Goal: Task Accomplishment & Management: Complete application form

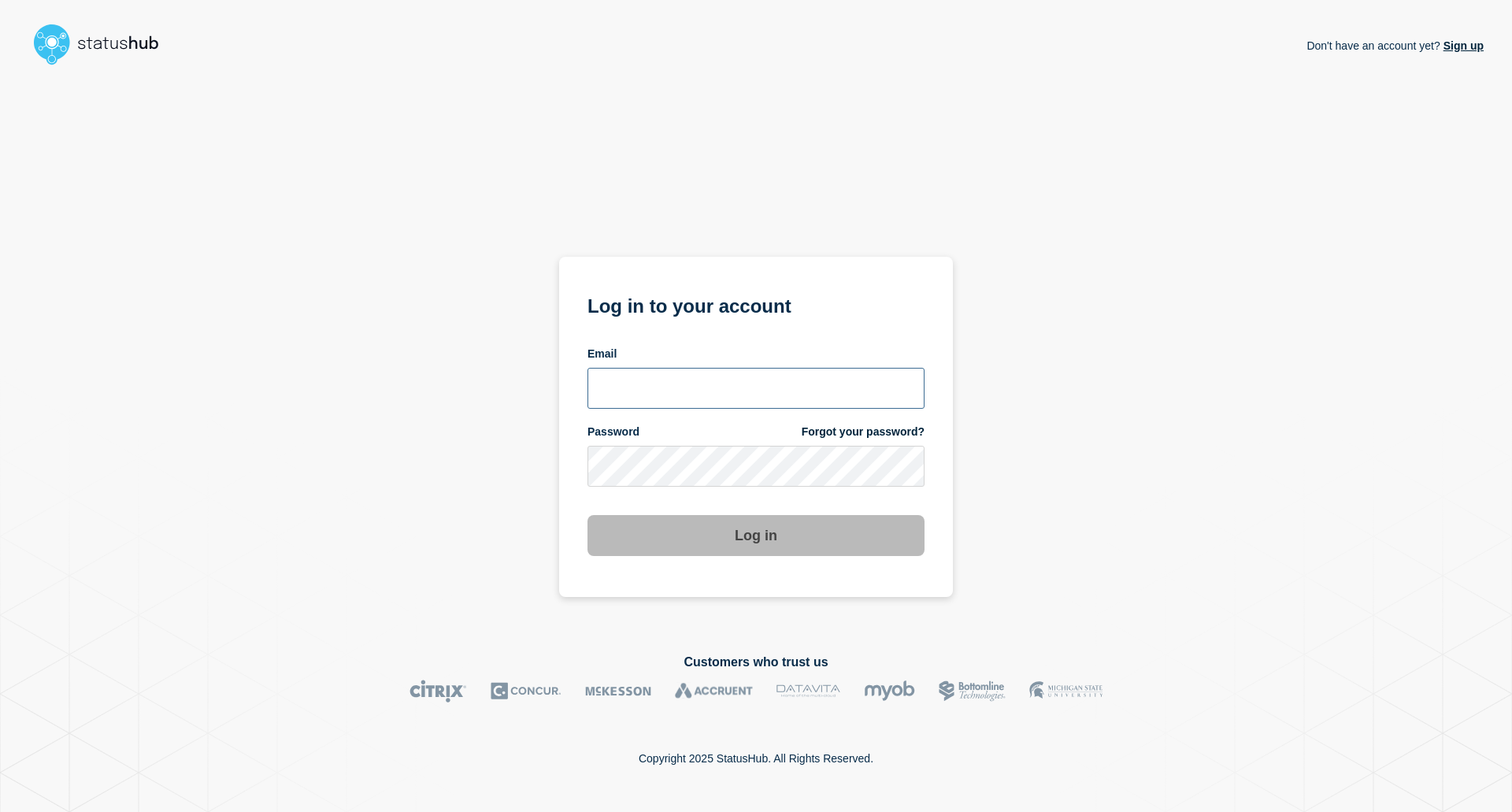
type input "[EMAIL_ADDRESS][DOMAIN_NAME]"
click at [839, 540] on button "Log in" at bounding box center [756, 536] width 337 height 41
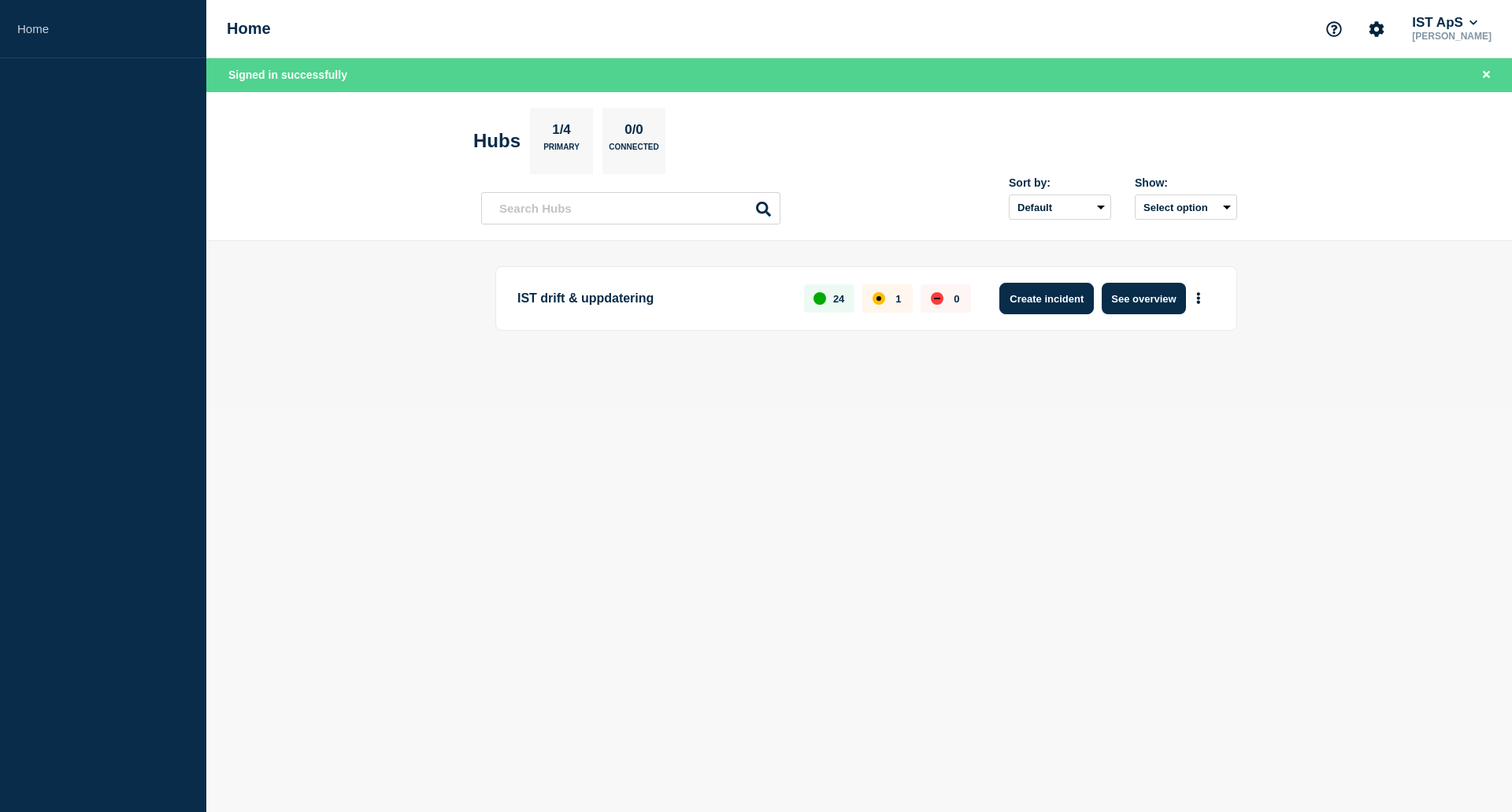
click at [1039, 302] on button "Create incident" at bounding box center [1047, 299] width 94 height 31
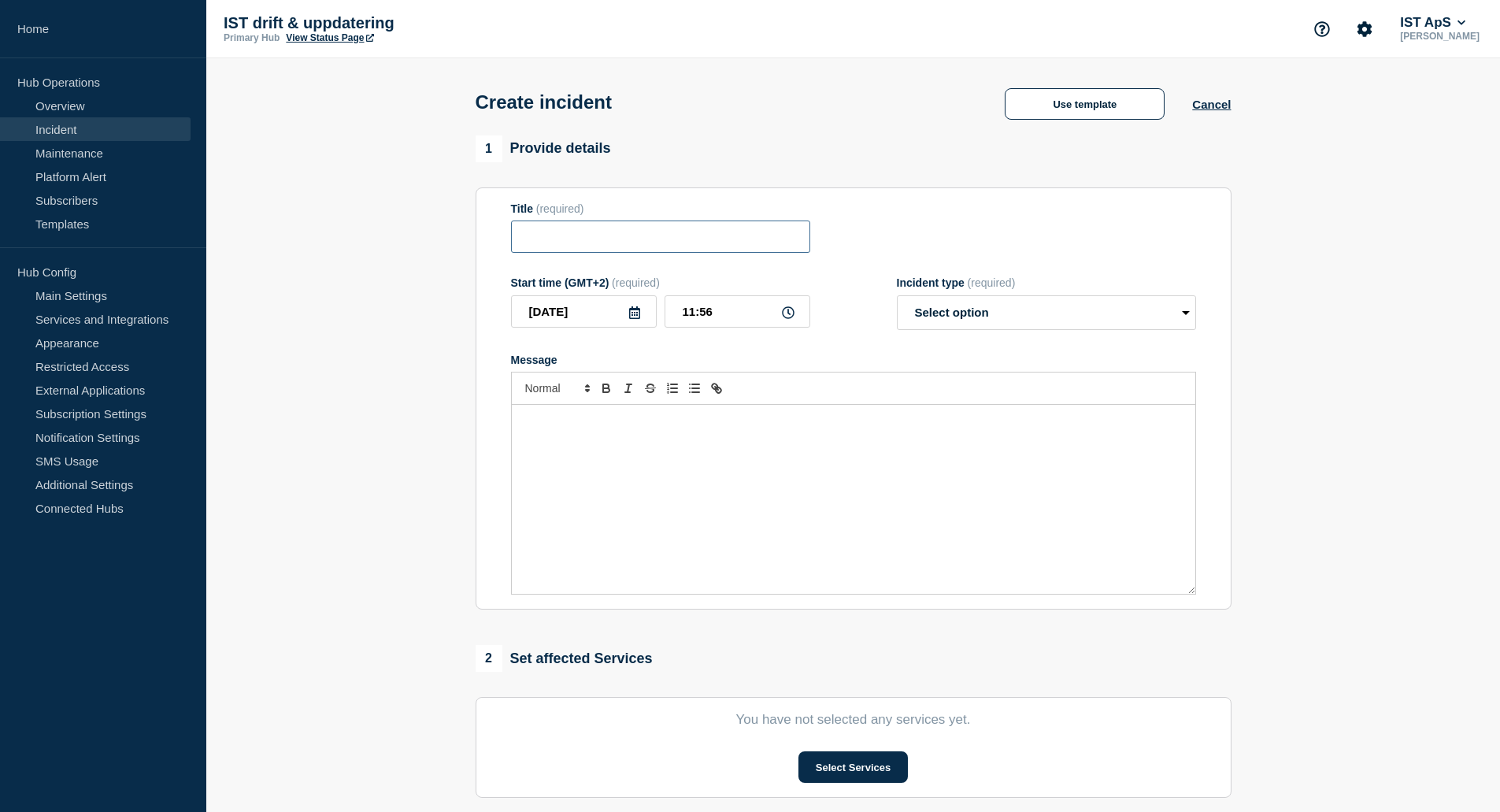
click at [605, 247] on input "Title" at bounding box center [661, 236] width 299 height 32
type input "Externa placeringar syns ej"
click at [705, 241] on input "Externa placeringar syns ej" at bounding box center [661, 236] width 299 height 32
click at [638, 439] on div "Message" at bounding box center [853, 499] width 684 height 189
click at [923, 504] on div "Message" at bounding box center [853, 499] width 684 height 189
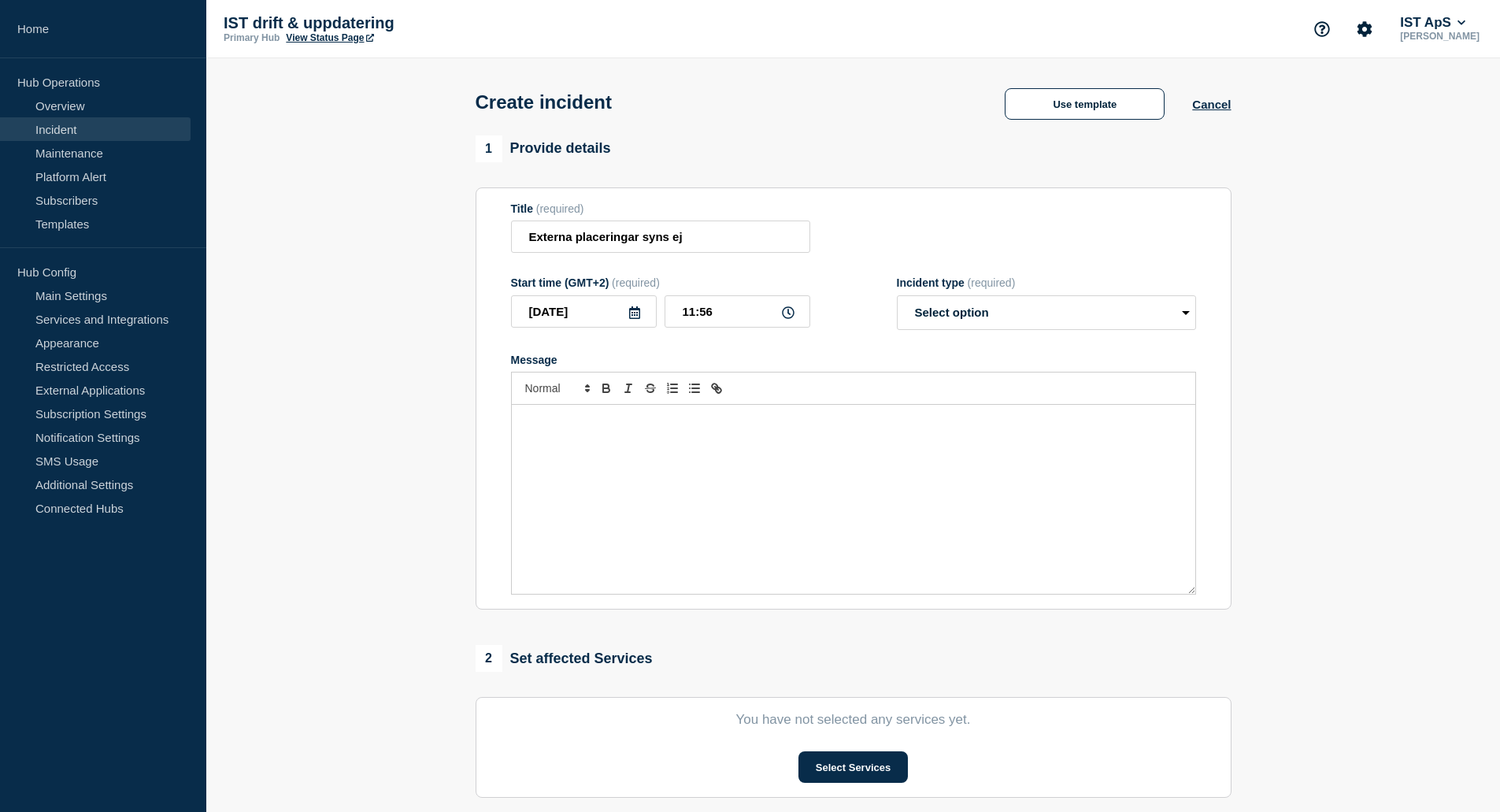
paste div "Message"
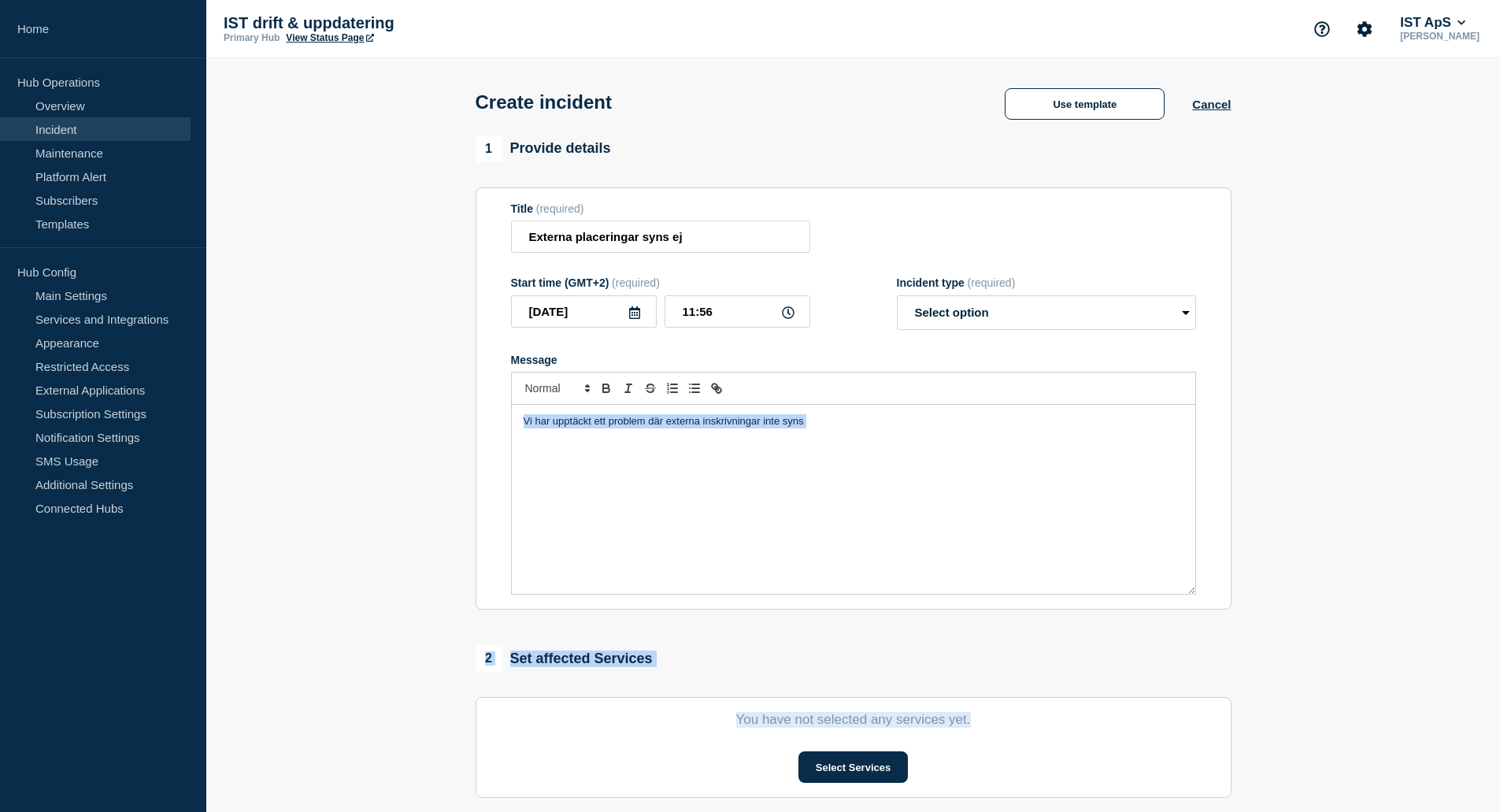
drag, startPoint x: 1450, startPoint y: 623, endPoint x: 906, endPoint y: 435, distance: 575.6
click at [906, 435] on section "1 Provide details Title (required) Externa placeringar syns ej Start time (GMT+…" at bounding box center [853, 586] width 1294 height 902
click at [873, 428] on p "Vi har upptäckt ett problem där externa inskrivningar inte syns" at bounding box center [853, 421] width 660 height 14
click at [867, 427] on p "Vi har upptäckt ett problem där externa inskrivningar inte syns" at bounding box center [853, 421] width 660 height 14
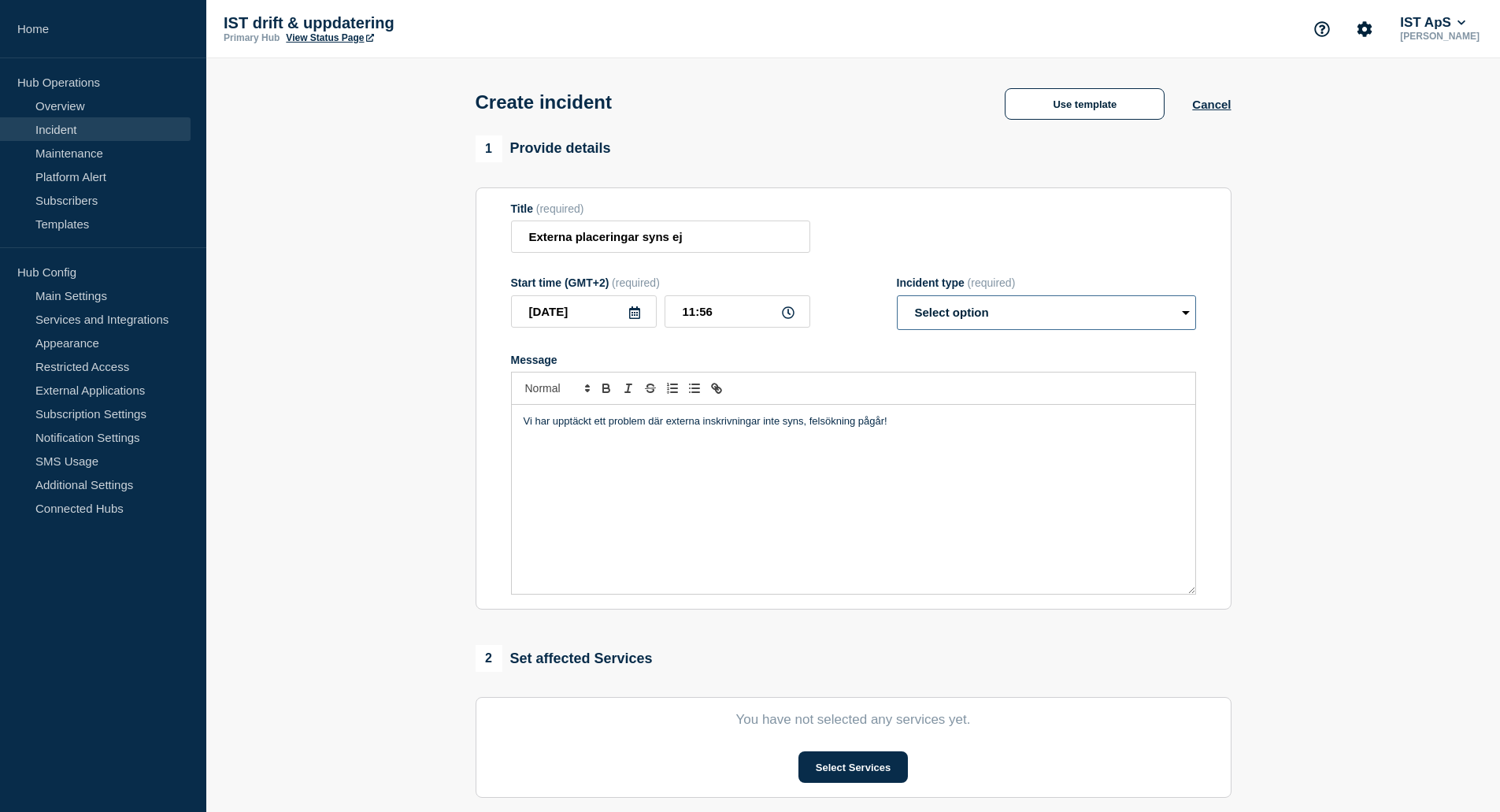
click at [1021, 323] on select "Select option Investigating Identified Monitoring" at bounding box center [1047, 313] width 299 height 35
select select "investigating"
click at [897, 299] on select "Select option Investigating Identified Monitoring" at bounding box center [1047, 313] width 299 height 35
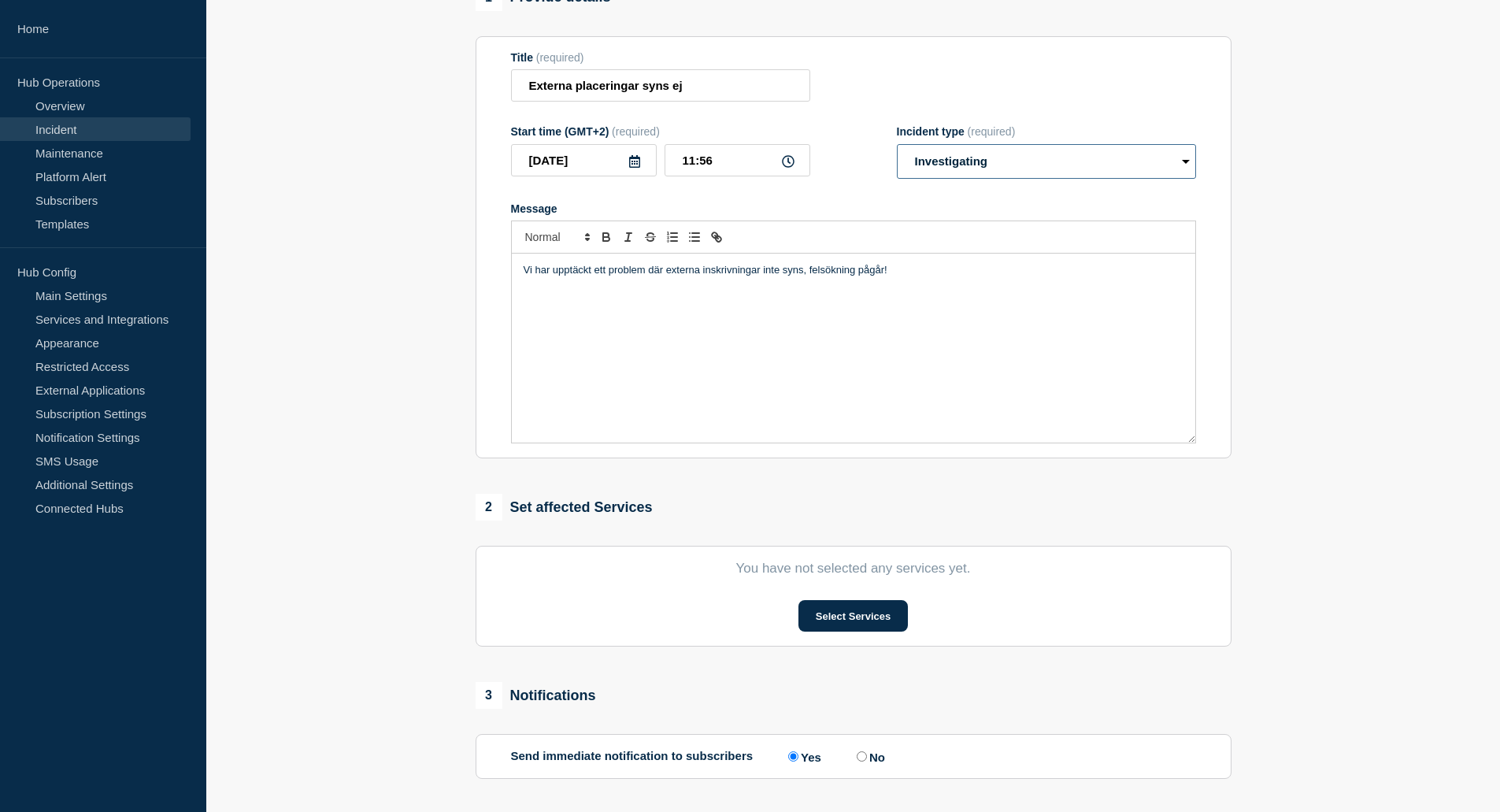
scroll to position [157, 0]
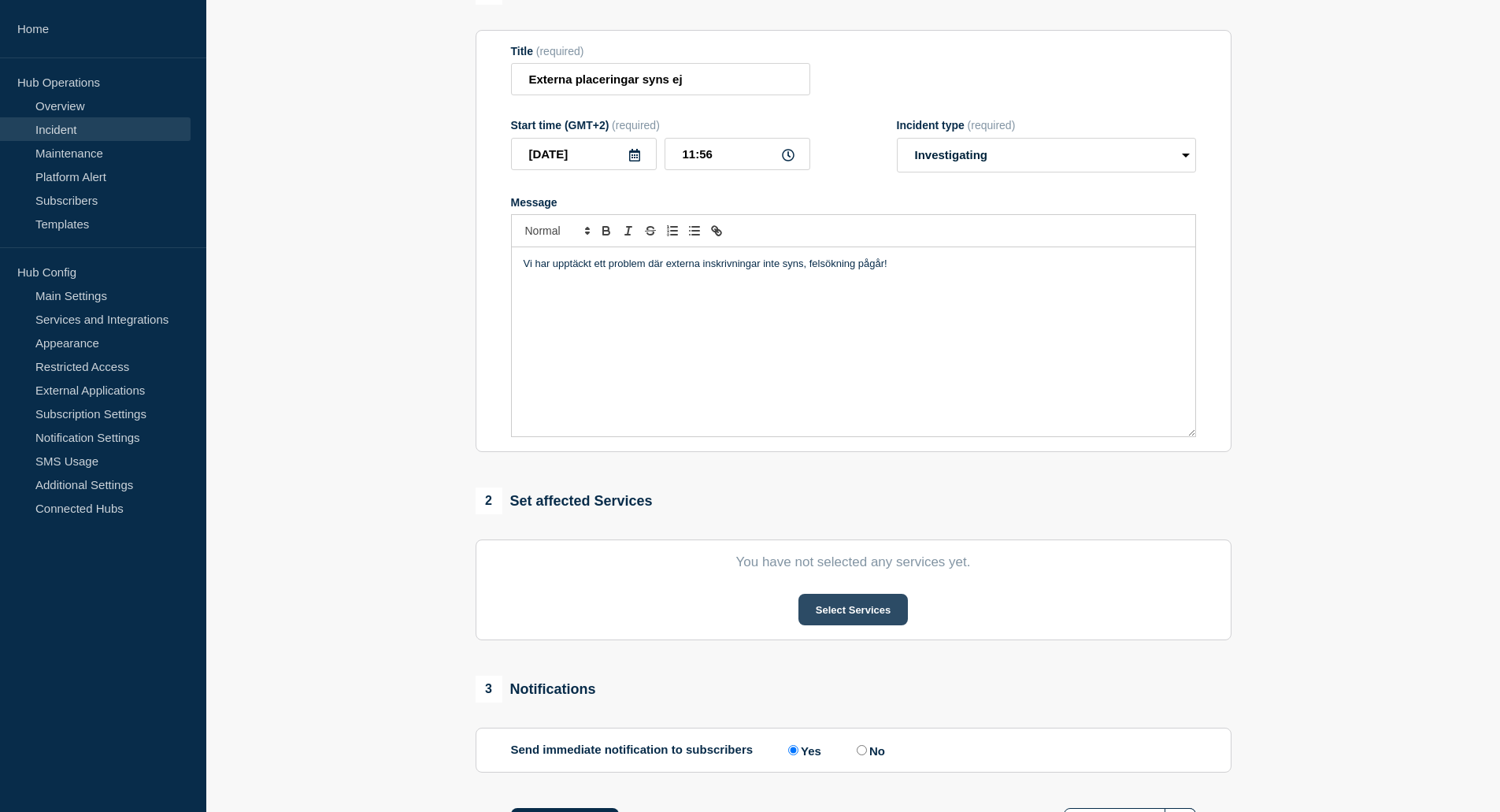
click at [843, 612] on button "Select Services" at bounding box center [853, 609] width 109 height 31
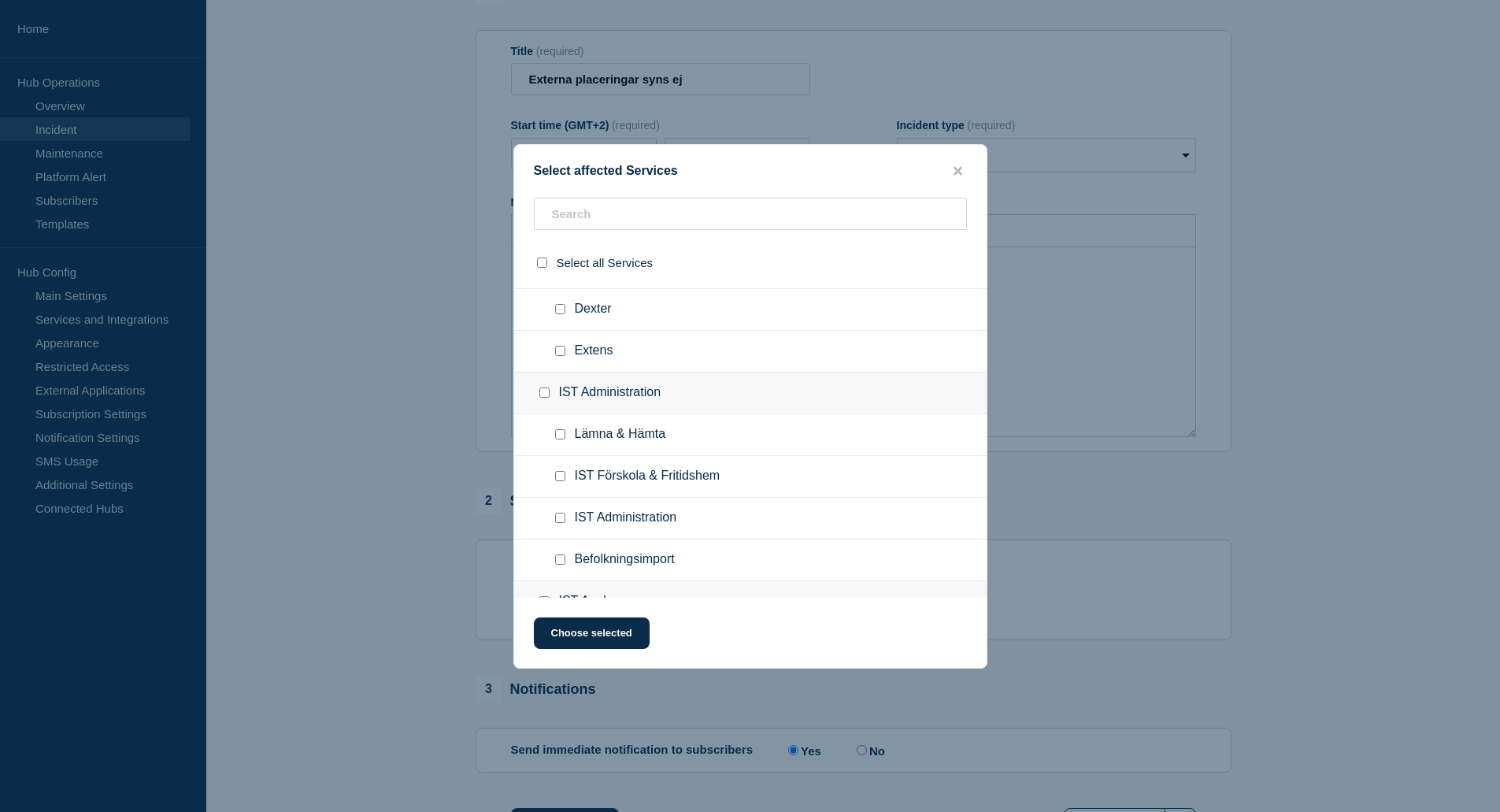
scroll to position [552, 0]
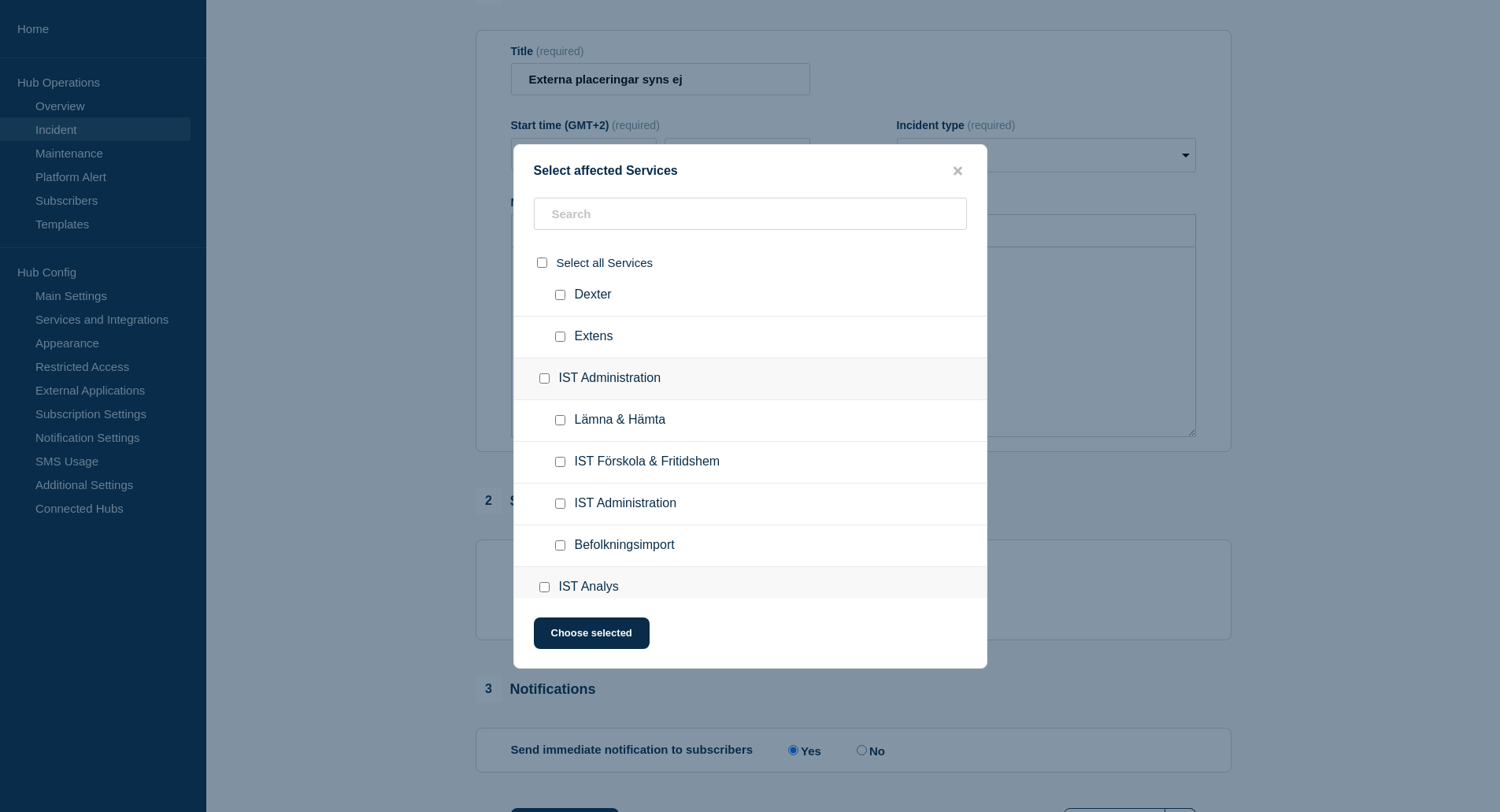
click at [560, 505] on input "IST Administration checkbox" at bounding box center [560, 504] width 10 height 10
checkbox input "true"
click at [589, 638] on button "Choose selected" at bounding box center [592, 633] width 116 height 31
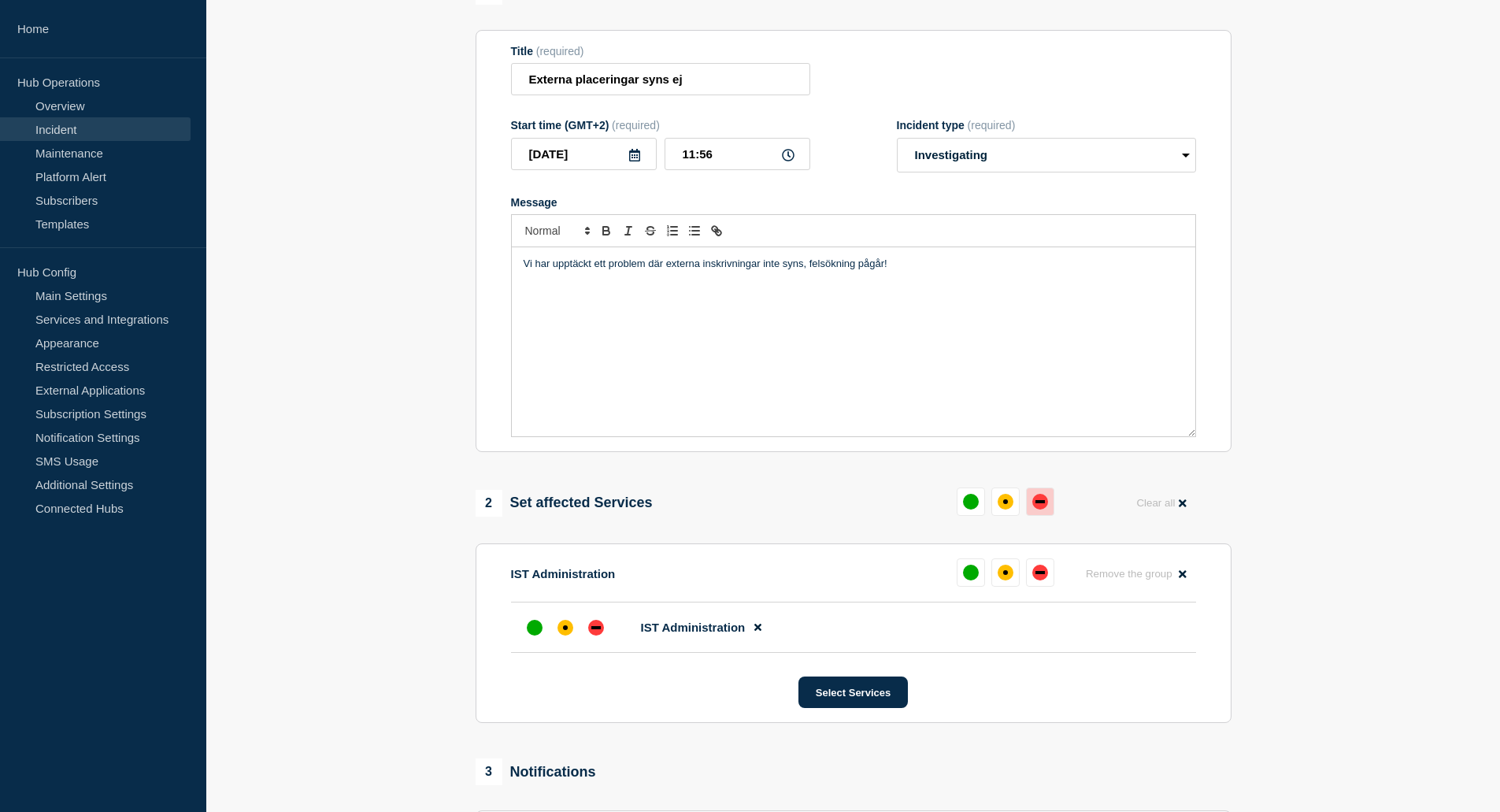
click at [1041, 504] on div "down" at bounding box center [1040, 502] width 9 height 3
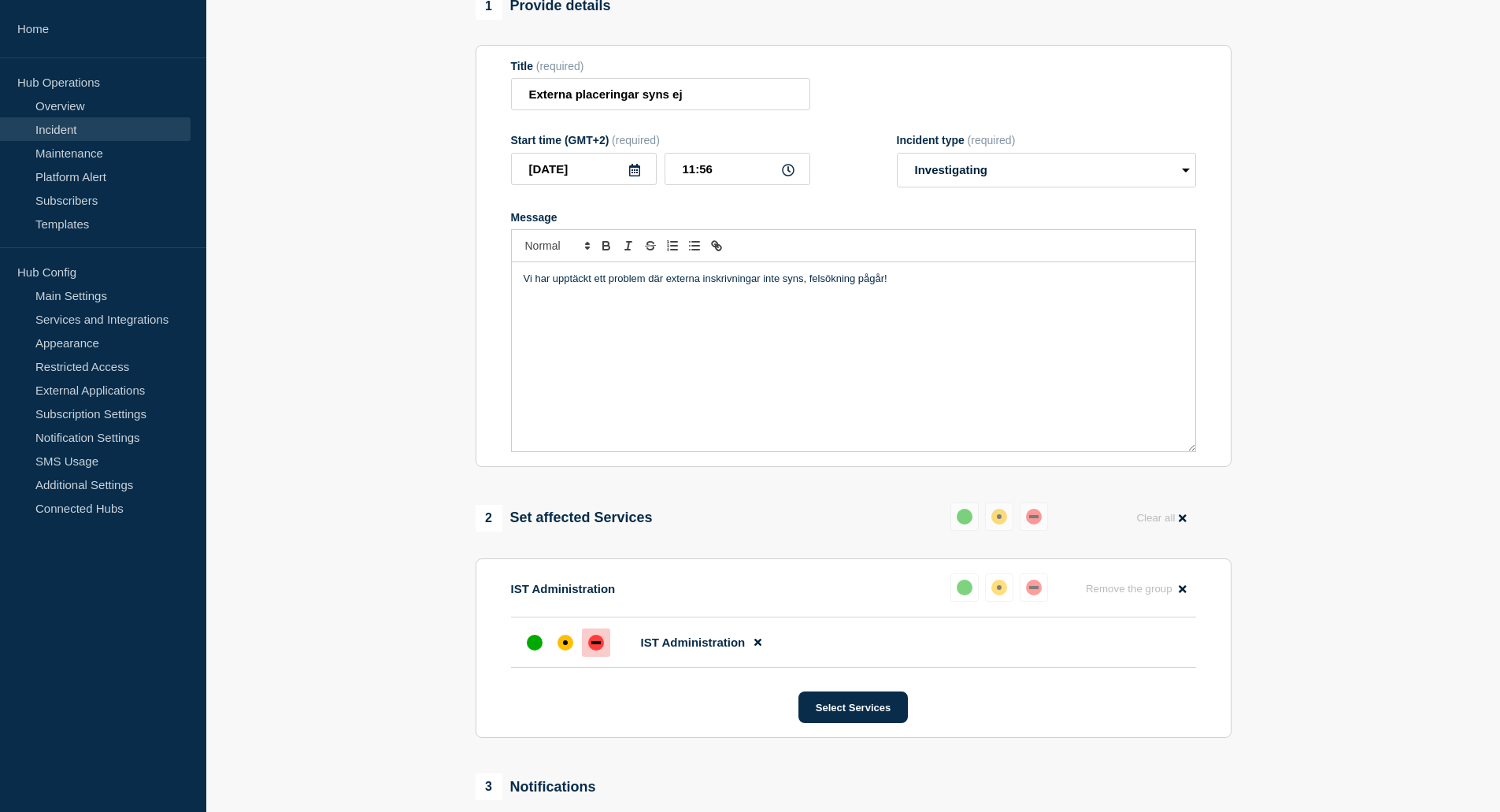
scroll to position [138, 0]
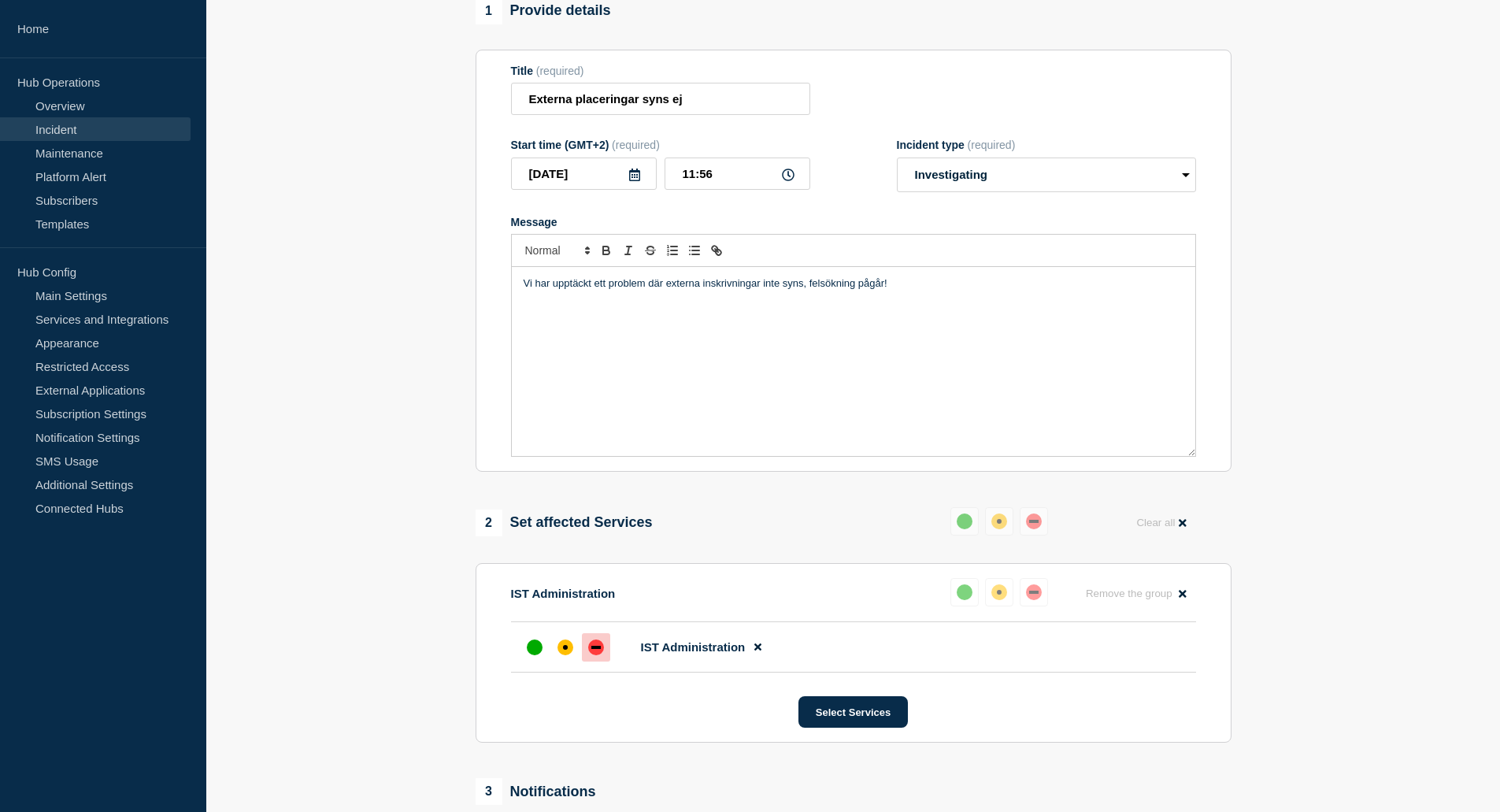
click at [954, 289] on p "Vi har upptäckt ett problem där externa inskrivningar inte syns, felsökning påg…" at bounding box center [853, 283] width 660 height 14
copy p "Vi har upptäckt ett problem där externa inskrivningar inte syns, felsökning påg…"
click at [691, 100] on input "Externa placeringar syns ej" at bounding box center [661, 98] width 299 height 32
type input "Externa placeringar syns inte"
click at [807, 288] on p "Vi har upptäckt ett problem där externa inskrivningar inte syns, felsökning påg…" at bounding box center [853, 283] width 660 height 14
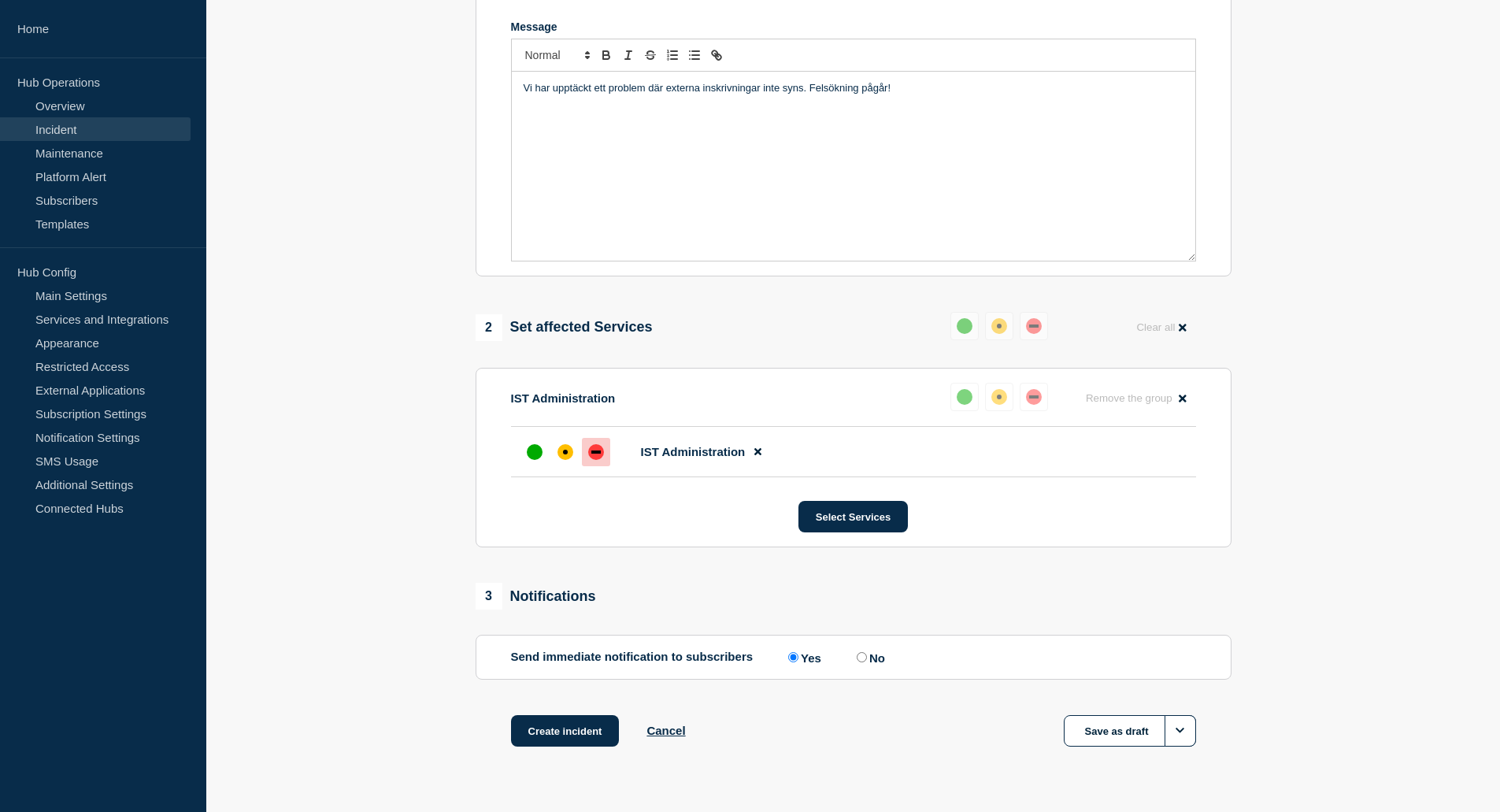
scroll to position [374, 0]
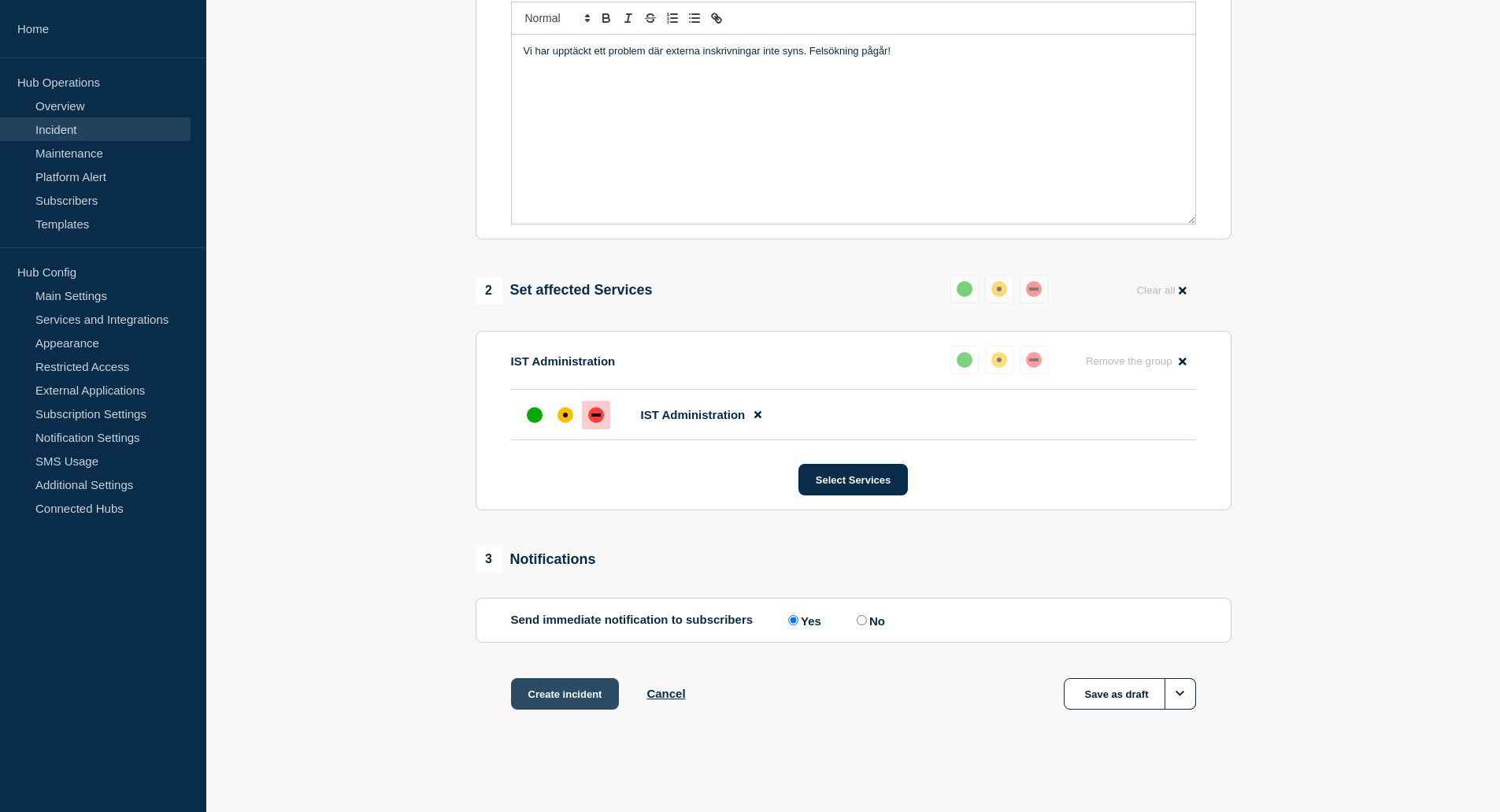
click at [588, 700] on button "Create incident" at bounding box center [565, 694] width 108 height 31
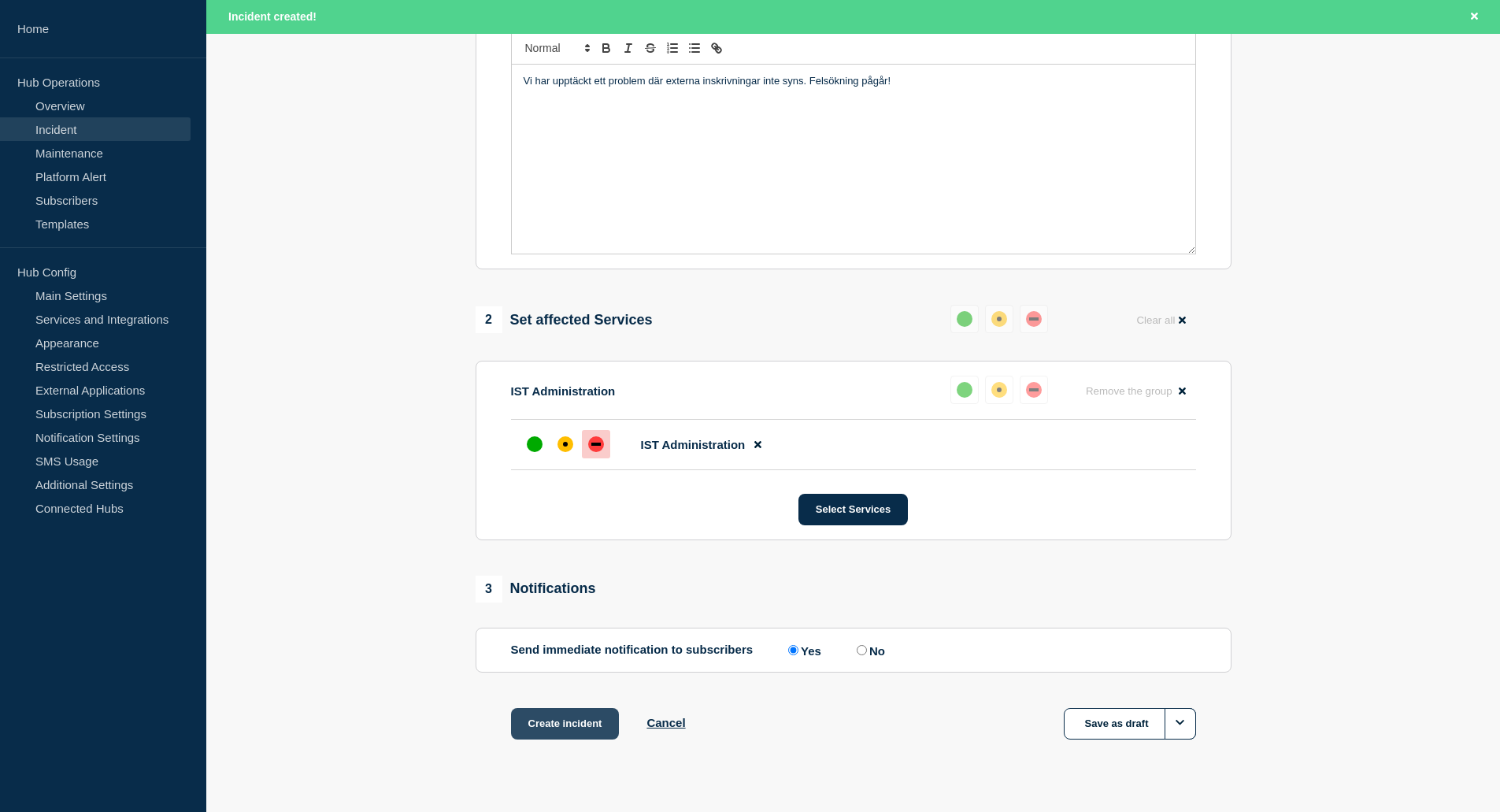
scroll to position [408, 0]
